Goal: Browse casually: Explore the website without a specific task or goal

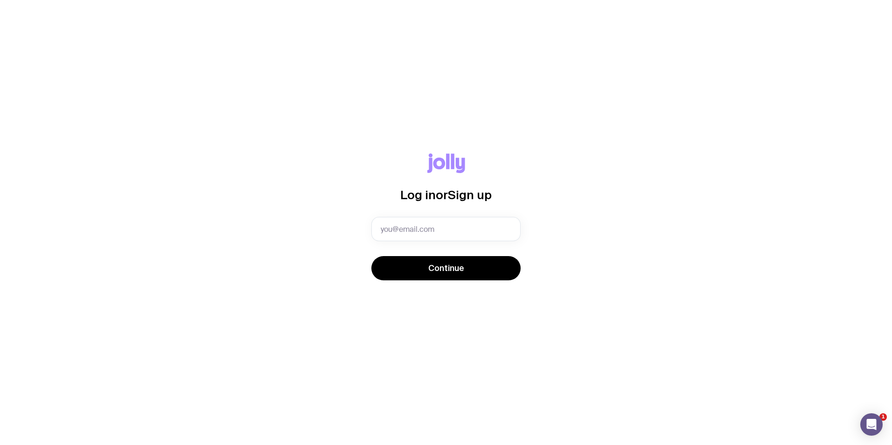
type input "rebecca.gurevich@csgroup.com.au"
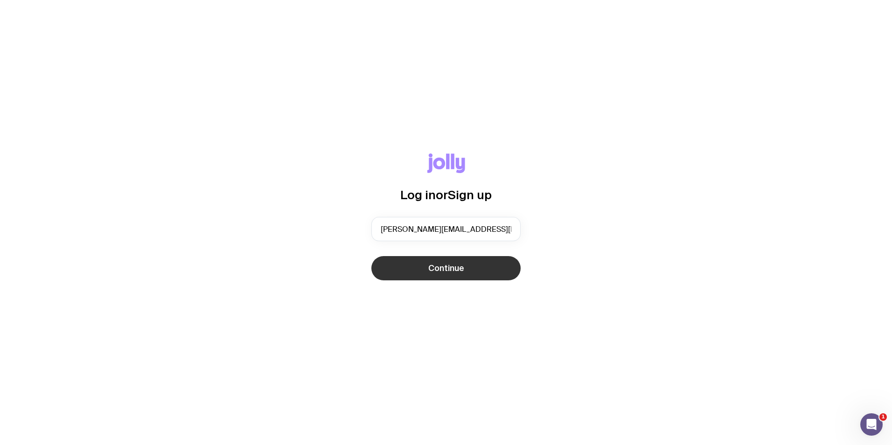
click at [439, 265] on span "Continue" at bounding box center [446, 268] width 36 height 11
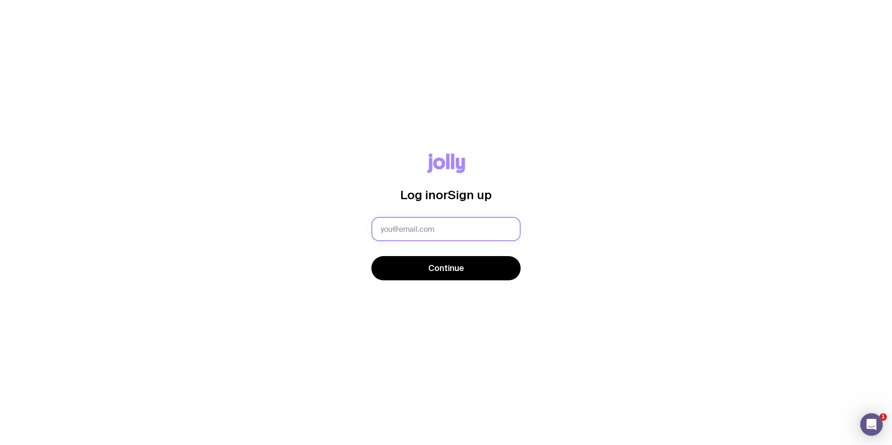
click at [480, 225] on input "text" at bounding box center [445, 229] width 149 height 24
type input "[EMAIL_ADDRESS][PERSON_NAME][DOMAIN_NAME]"
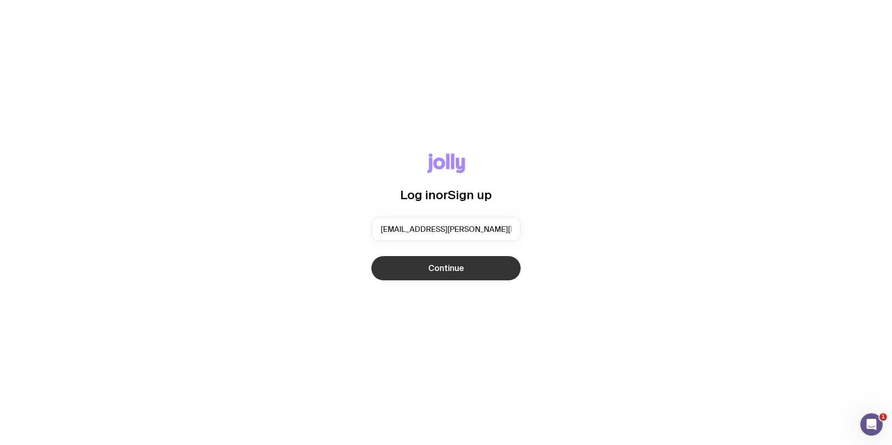
click at [484, 279] on button "Continue" at bounding box center [445, 268] width 149 height 24
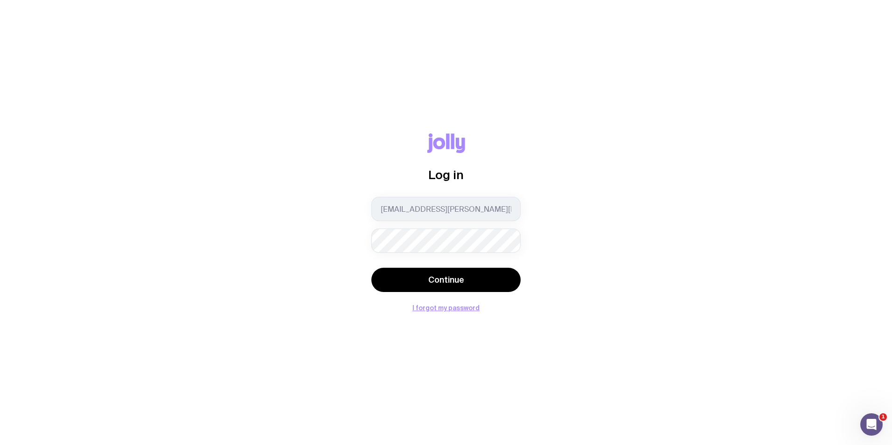
click at [636, 245] on div "Log in teamcomms@csgroup.com.au Continue I forgot my password" at bounding box center [445, 222] width 847 height 178
click at [495, 271] on button "Continue" at bounding box center [445, 280] width 149 height 24
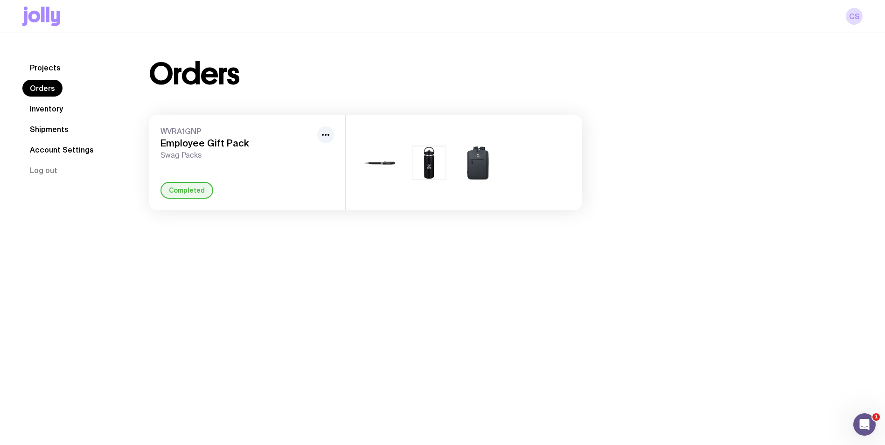
click at [47, 16] on icon at bounding box center [47, 14] width 3 height 15
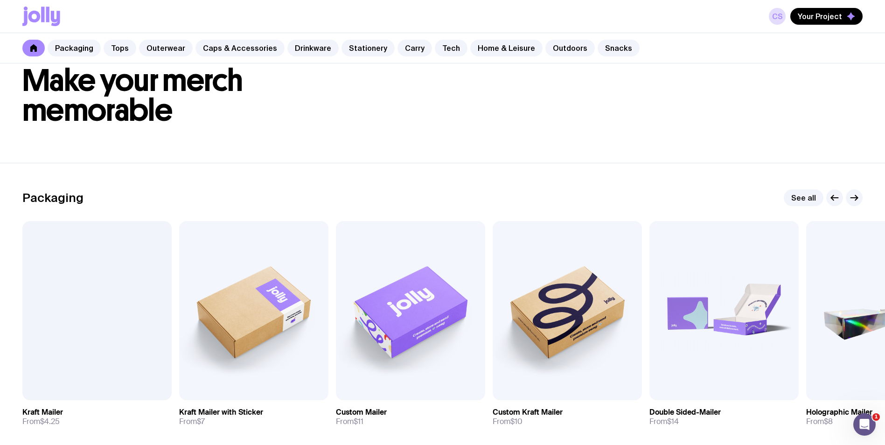
scroll to position [93, 0]
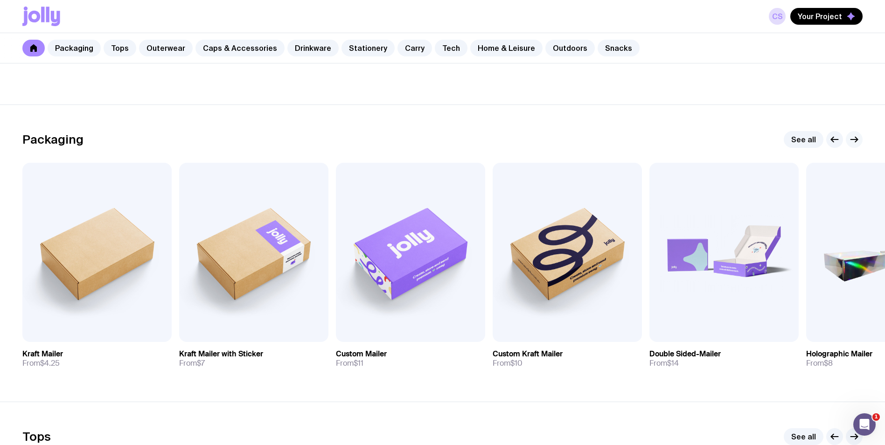
click at [849, 138] on icon "button" at bounding box center [854, 139] width 11 height 11
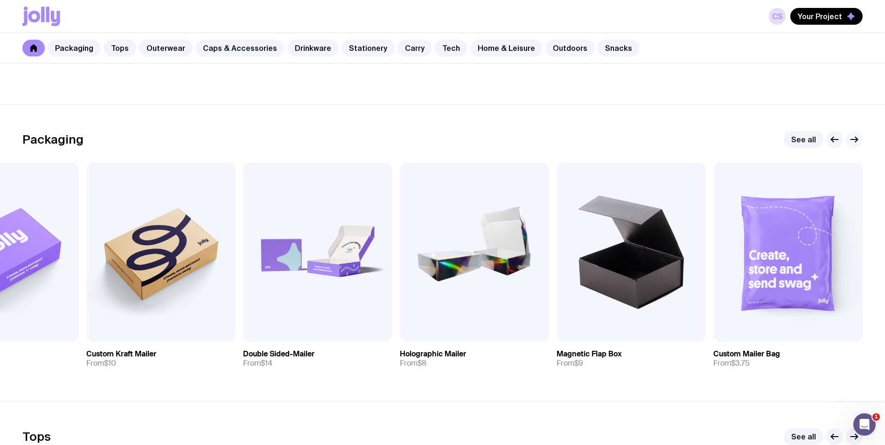
click at [849, 138] on icon "button" at bounding box center [854, 139] width 11 height 11
click at [858, 135] on icon "button" at bounding box center [854, 139] width 11 height 11
click at [806, 138] on link "See all" at bounding box center [804, 139] width 40 height 17
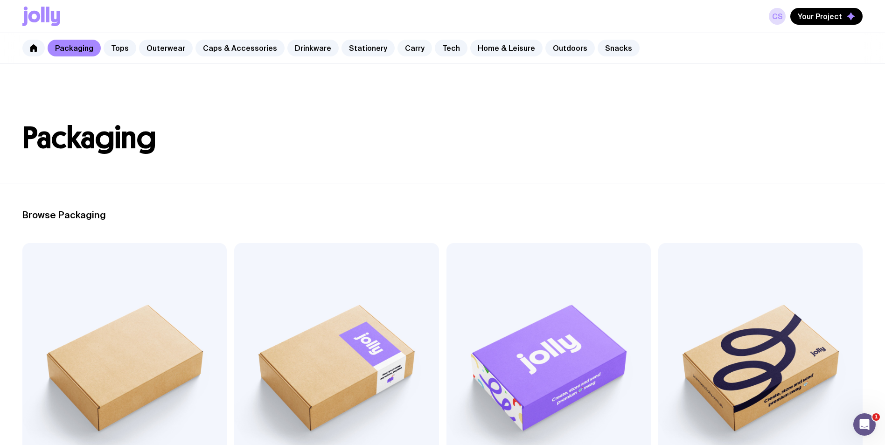
click at [406, 48] on link "Carry" at bounding box center [414, 48] width 35 height 17
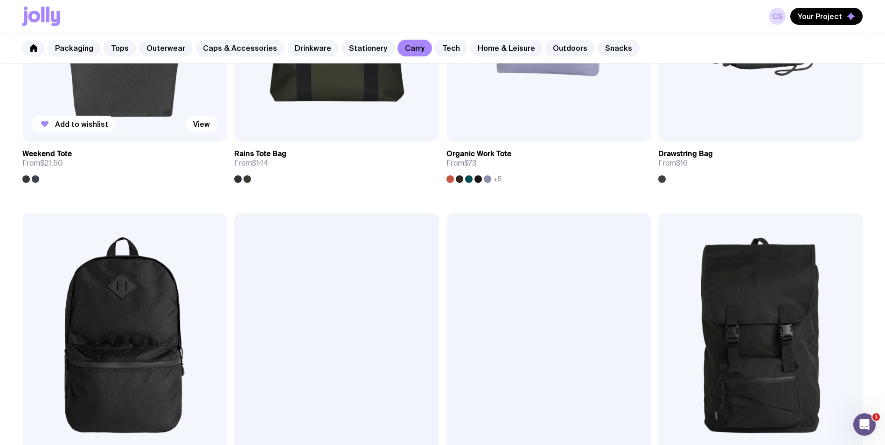
scroll to position [700, 0]
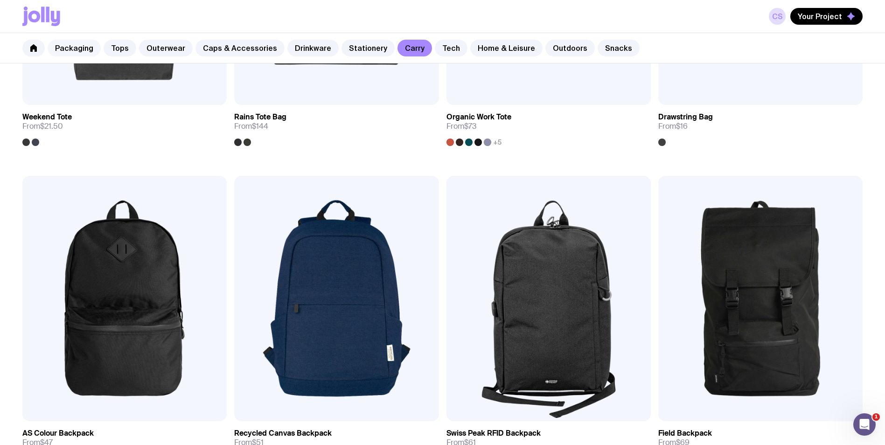
click at [88, 53] on link "Packaging" at bounding box center [74, 48] width 53 height 17
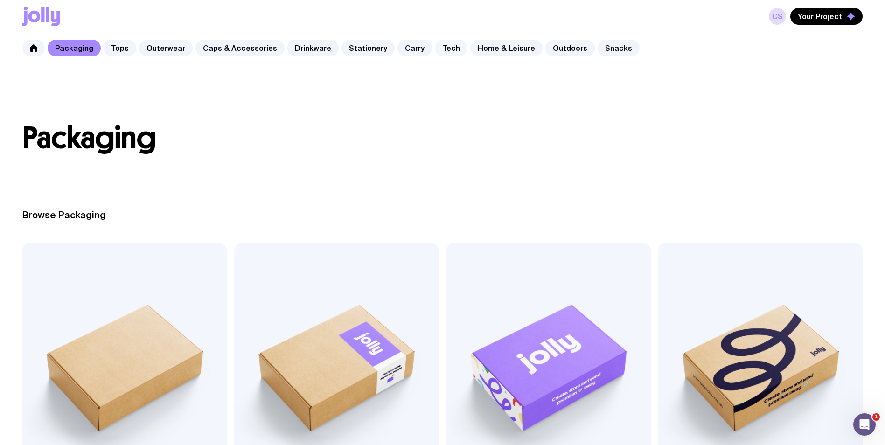
click at [435, 48] on link "Tech" at bounding box center [451, 48] width 33 height 17
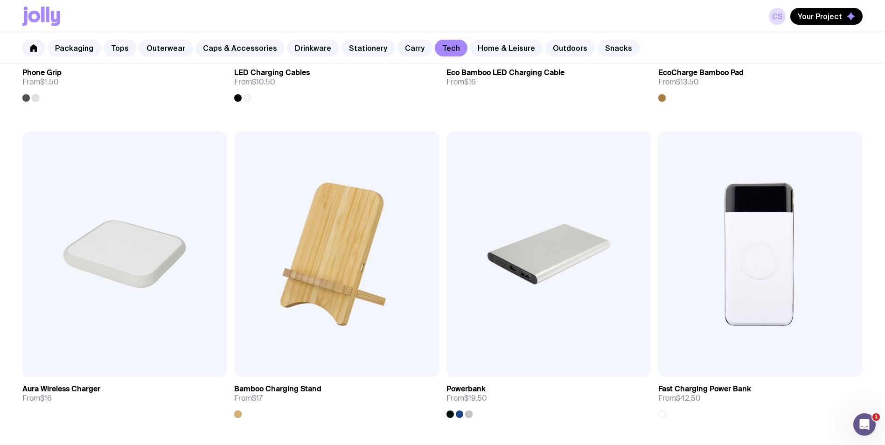
scroll to position [461, 0]
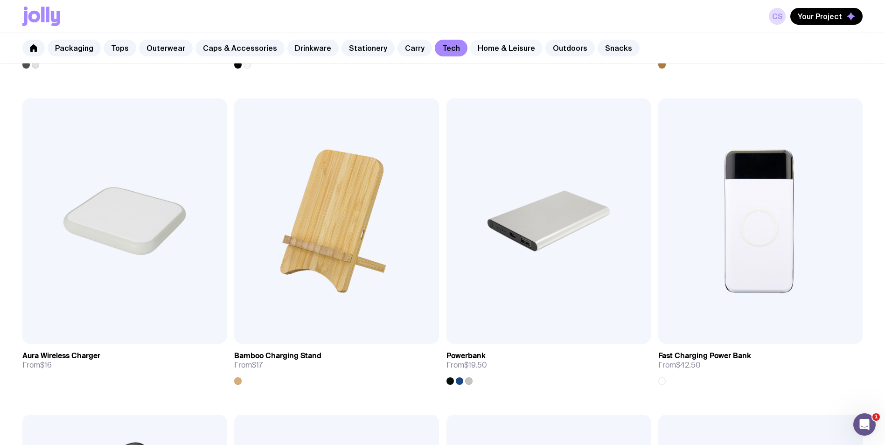
click at [503, 49] on link "Home & Leisure" at bounding box center [506, 48] width 72 height 17
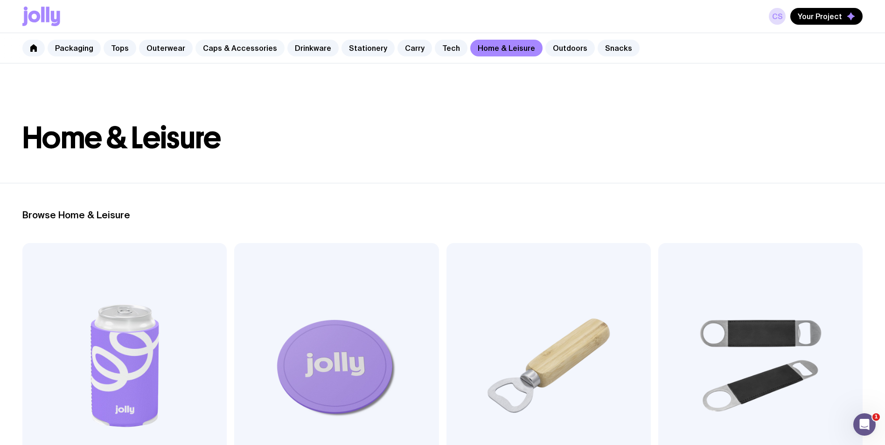
click at [216, 44] on link "Caps & Accessories" at bounding box center [239, 48] width 89 height 17
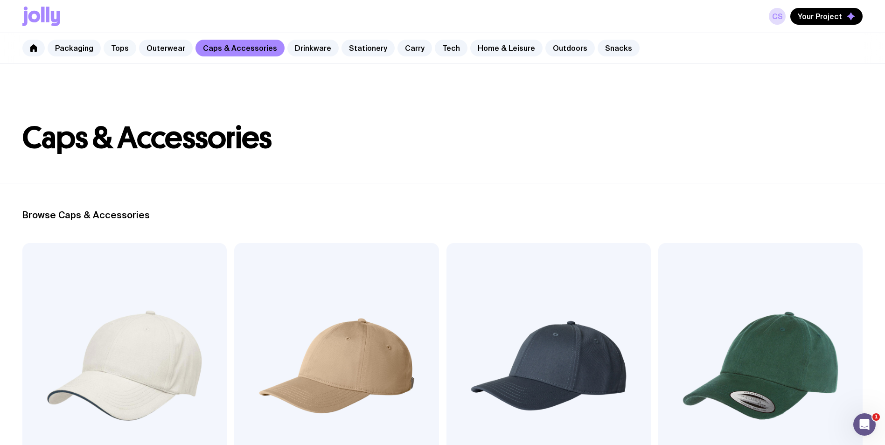
click at [110, 48] on link "Tops" at bounding box center [120, 48] width 33 height 17
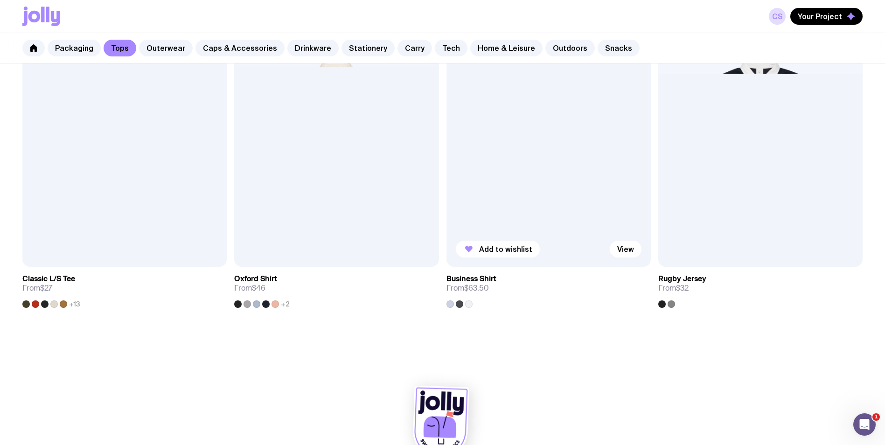
scroll to position [1192, 0]
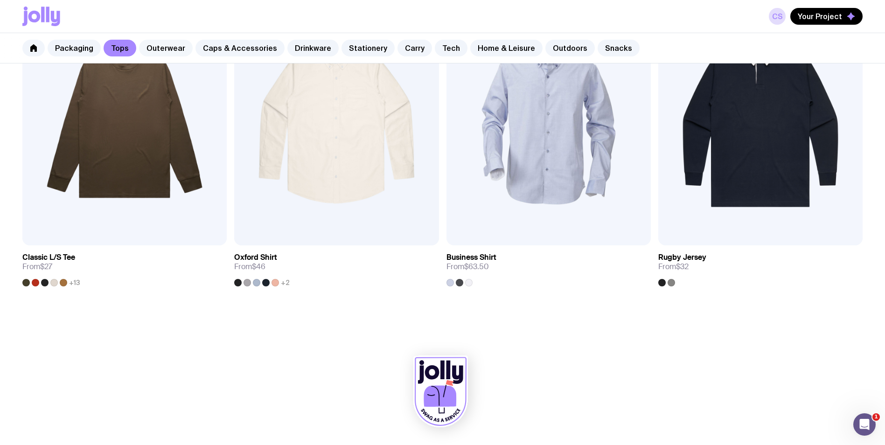
click at [177, 51] on link "Outerwear" at bounding box center [166, 48] width 54 height 17
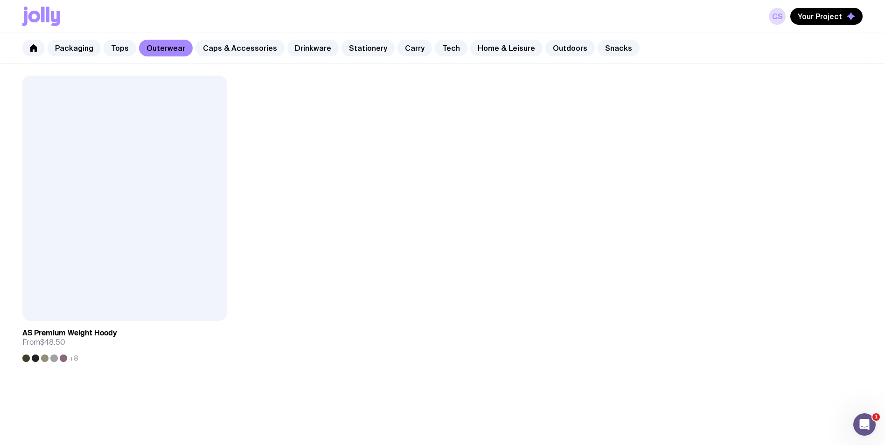
scroll to position [1773, 0]
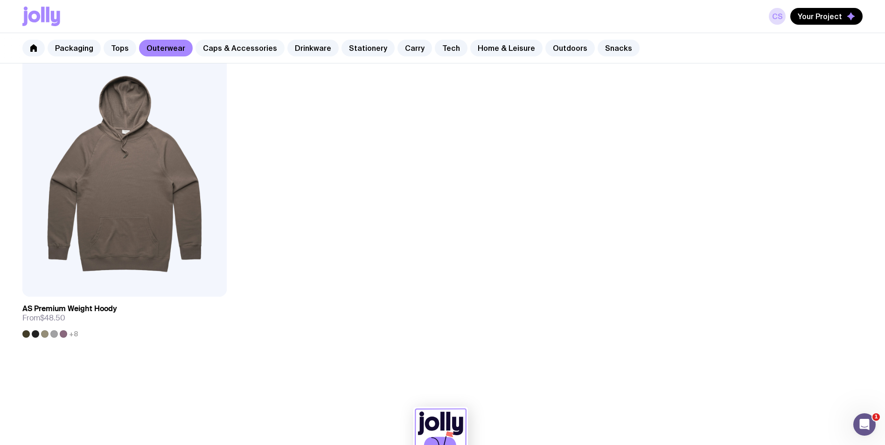
click at [244, 49] on link "Caps & Accessories" at bounding box center [239, 48] width 89 height 17
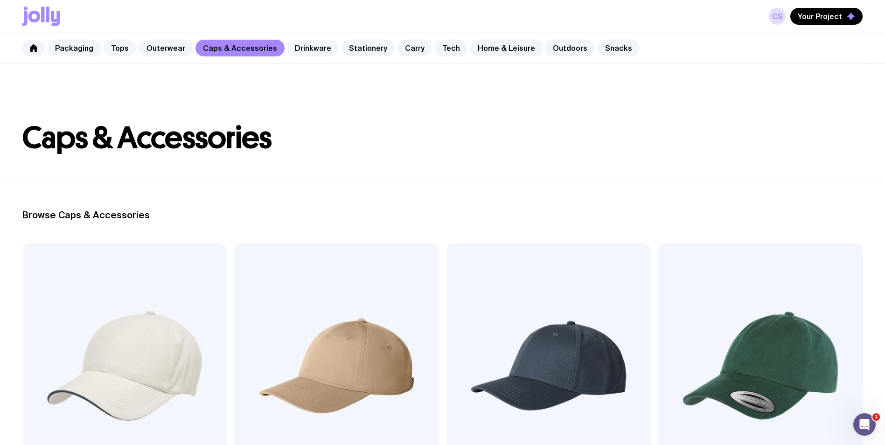
click at [308, 49] on link "Drinkware" at bounding box center [312, 48] width 51 height 17
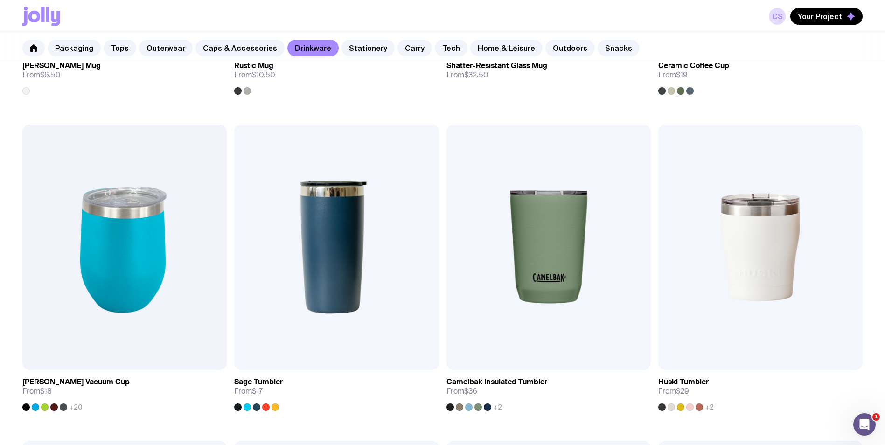
scroll to position [471, 0]
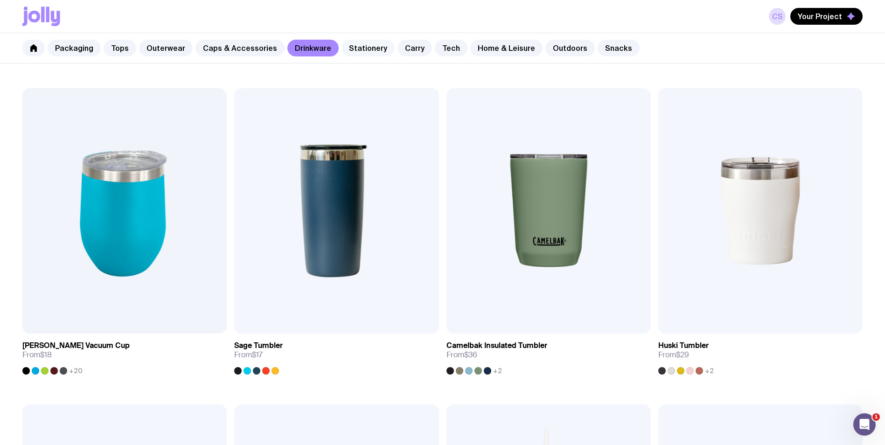
click at [366, 49] on link "Stationery" at bounding box center [368, 48] width 53 height 17
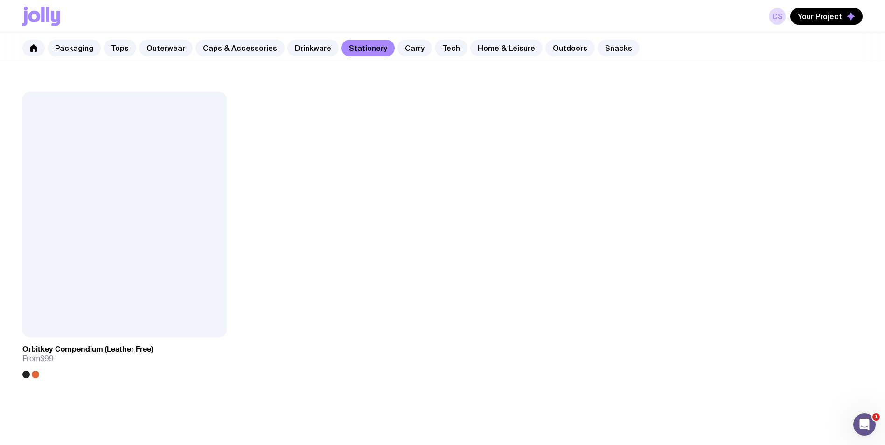
scroll to position [2053, 0]
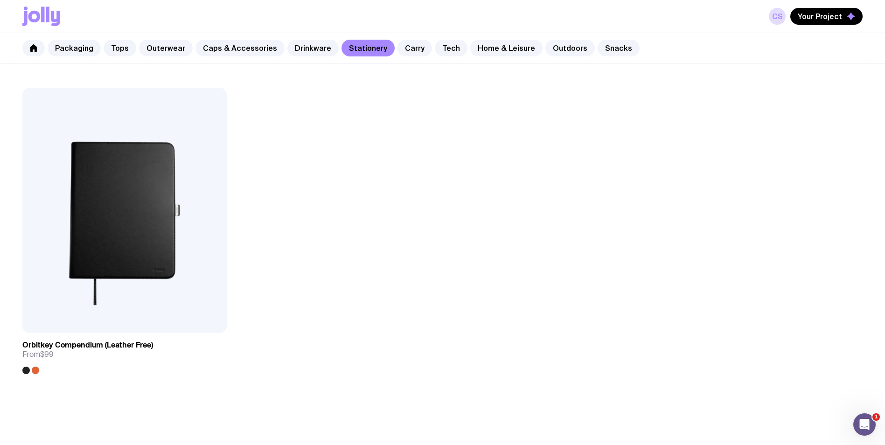
click at [409, 37] on div "Packaging Tops Outerwear Caps & Accessories Drinkware Stationery Carry Tech Hom…" at bounding box center [442, 48] width 885 height 30
click at [409, 46] on link "Carry" at bounding box center [414, 48] width 35 height 17
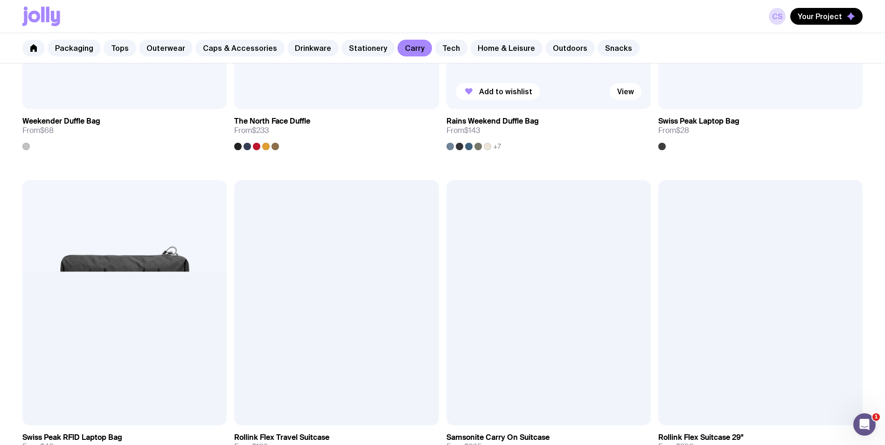
scroll to position [1959, 0]
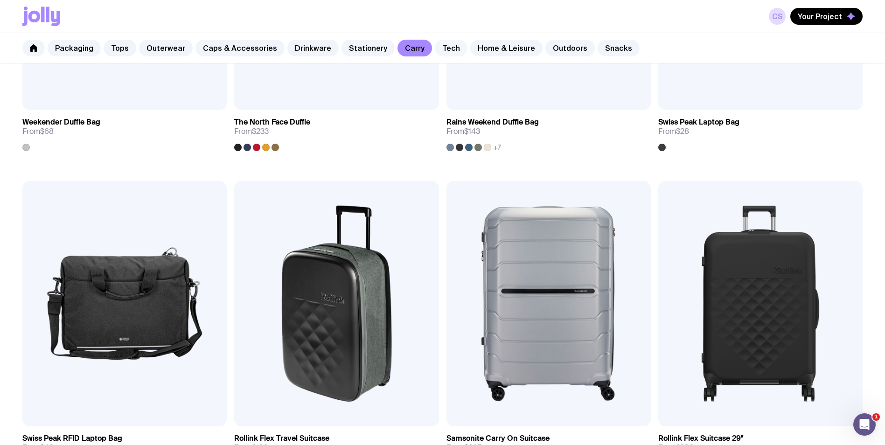
click at [445, 47] on link "Tech" at bounding box center [451, 48] width 33 height 17
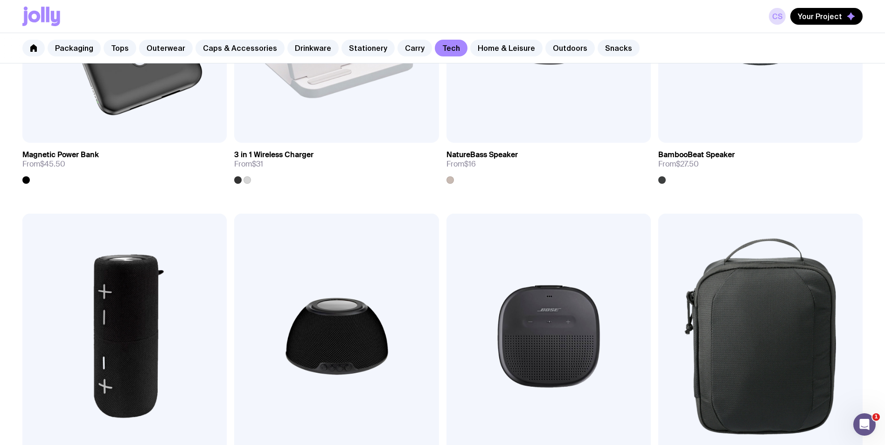
scroll to position [980, 0]
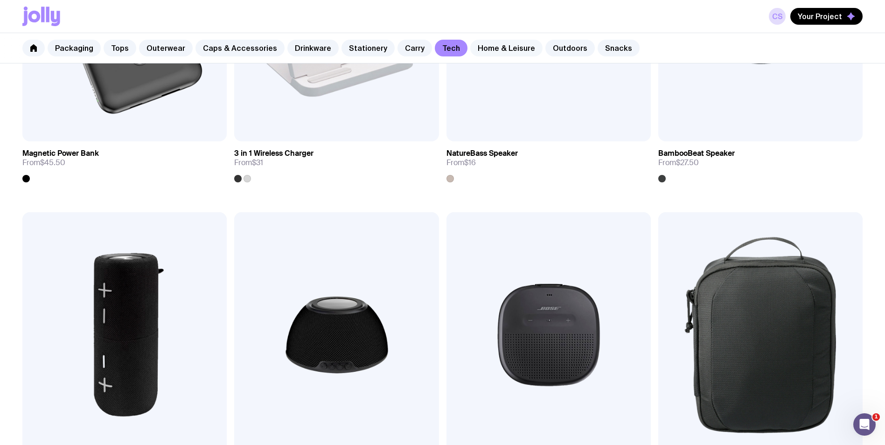
click at [482, 52] on link "Home & Leisure" at bounding box center [506, 48] width 72 height 17
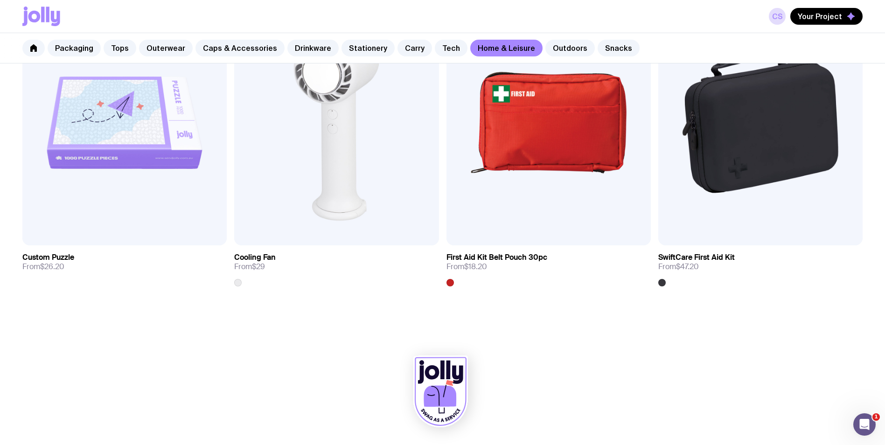
scroll to position [2410, 0]
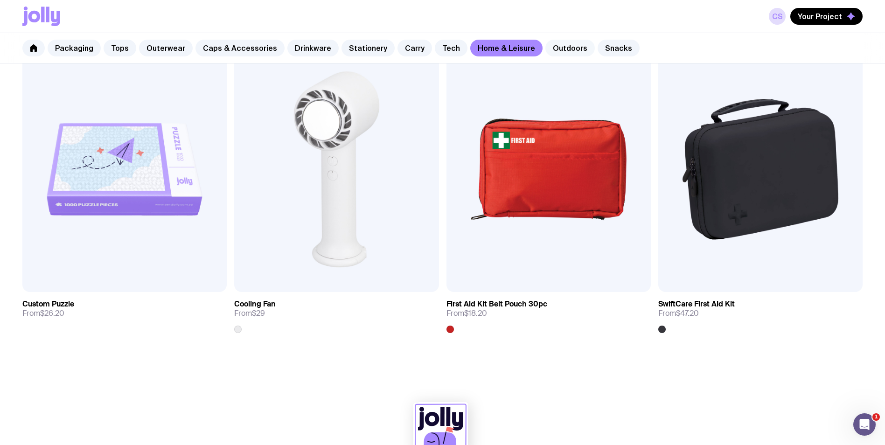
click at [562, 46] on link "Outdoors" at bounding box center [569, 48] width 49 height 17
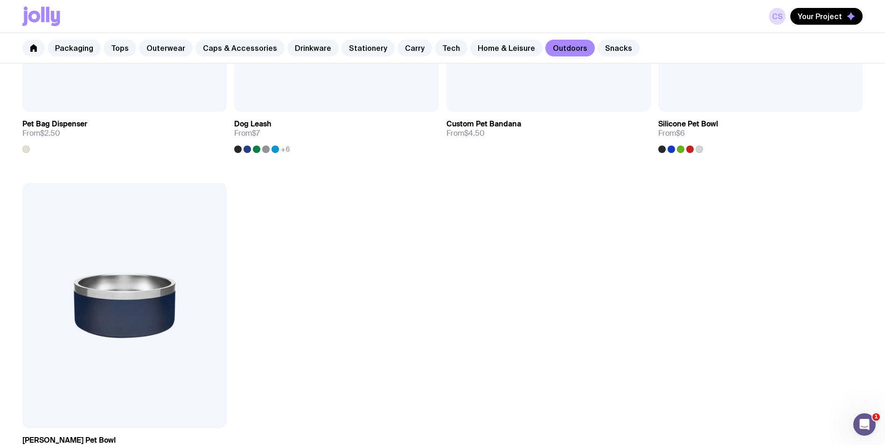
scroll to position [1726, 0]
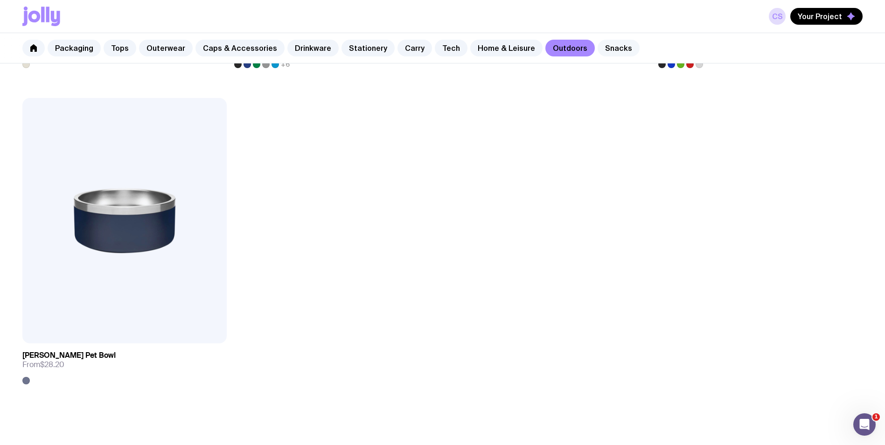
click at [612, 48] on link "Snacks" at bounding box center [619, 48] width 42 height 17
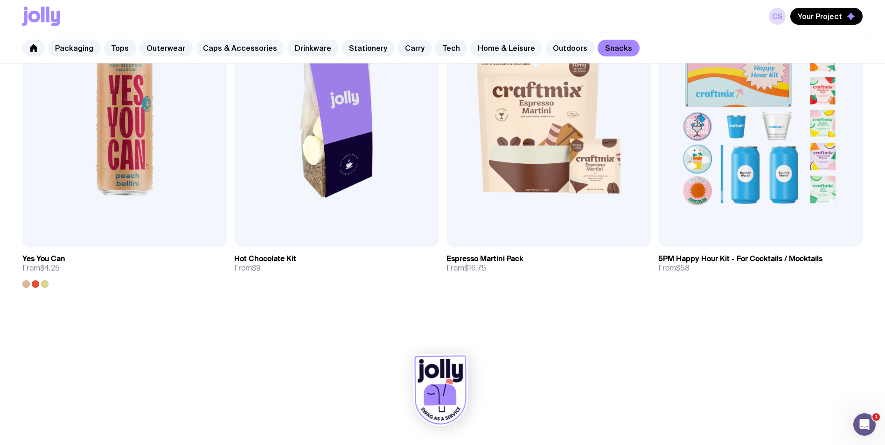
scroll to position [876, 0]
